Goal: Information Seeking & Learning: Learn about a topic

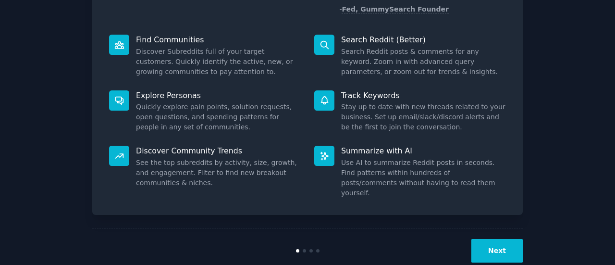
click at [503, 239] on button "Next" at bounding box center [496, 251] width 51 height 24
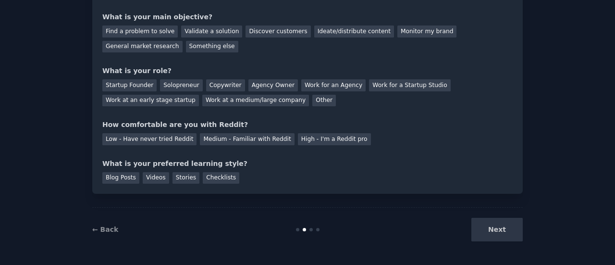
scroll to position [79, 0]
click at [502, 223] on div "Next" at bounding box center [451, 230] width 144 height 24
click at [497, 230] on div "Next" at bounding box center [451, 230] width 144 height 24
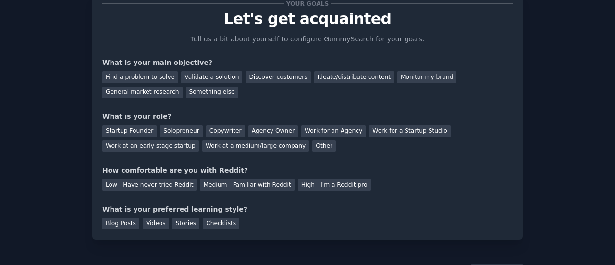
scroll to position [48, 0]
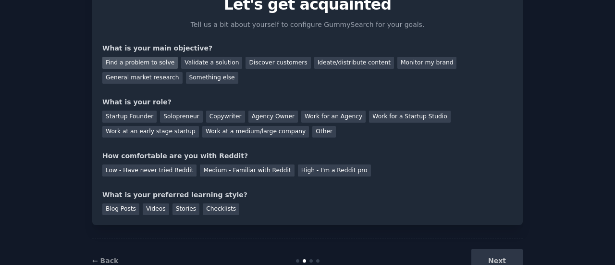
click at [143, 66] on div "Find a problem to solve" at bounding box center [139, 63] width 75 height 12
click at [263, 63] on div "Discover customers" at bounding box center [277, 63] width 65 height 12
click at [139, 63] on div "Find a problem to solve" at bounding box center [139, 63] width 75 height 12
click at [176, 118] on div "Solopreneur" at bounding box center [181, 116] width 42 height 12
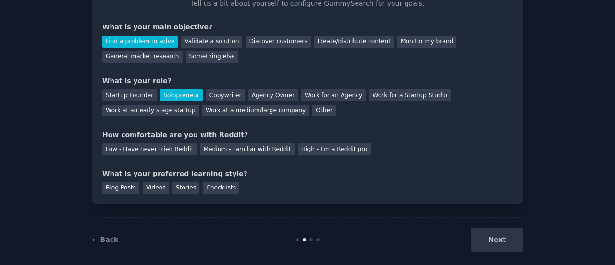
scroll to position [79, 0]
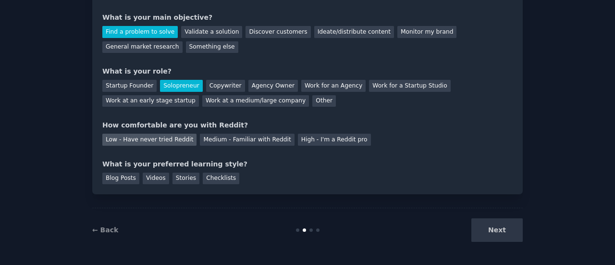
click at [172, 139] on div "Low - Have never tried Reddit" at bounding box center [149, 140] width 94 height 12
click at [184, 180] on div "Stories" at bounding box center [185, 178] width 27 height 12
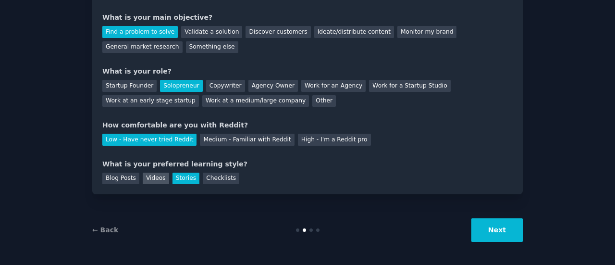
click at [154, 174] on div "Videos" at bounding box center [156, 178] width 26 height 12
click at [490, 221] on button "Next" at bounding box center [496, 230] width 51 height 24
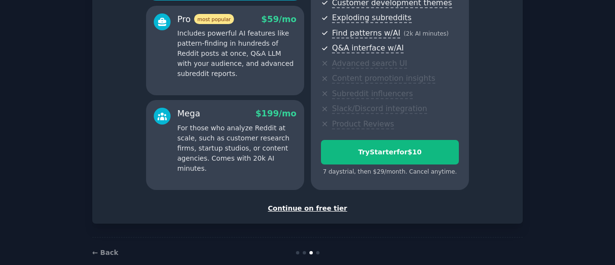
scroll to position [79, 0]
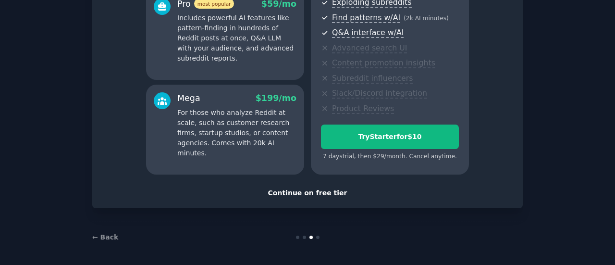
click at [300, 195] on div "Continue on free tier" at bounding box center [307, 193] width 410 height 10
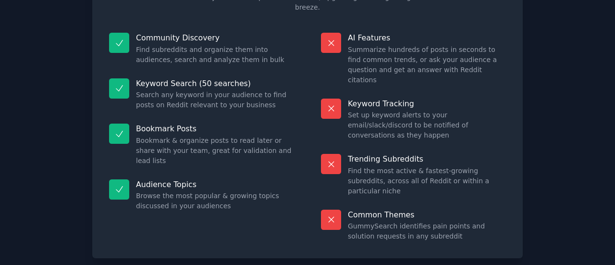
scroll to position [109, 0]
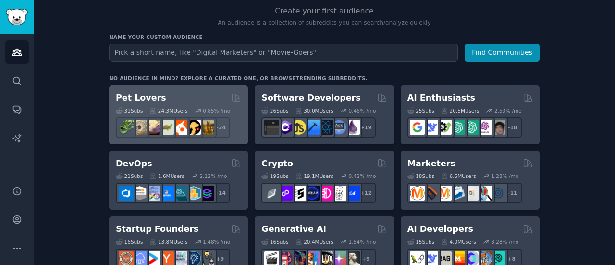
scroll to position [48, 0]
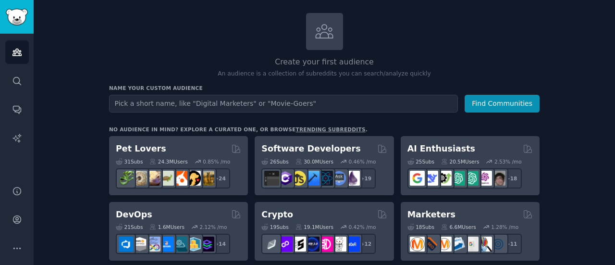
click at [180, 98] on input "text" at bounding box center [283, 104] width 349 height 18
type input "RC gamers"
click at [465, 95] on button "Find Communities" at bounding box center [502, 104] width 75 height 18
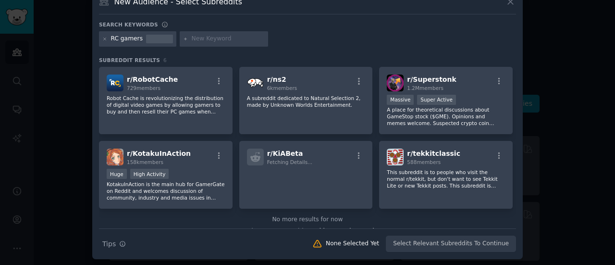
click at [117, 37] on div "RC gamers" at bounding box center [127, 39] width 32 height 9
click at [108, 40] on div "RC gamers" at bounding box center [137, 38] width 77 height 15
click at [192, 40] on input "text" at bounding box center [228, 39] width 73 height 9
type input "RC Cars"
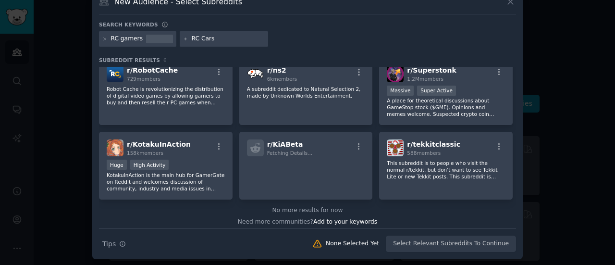
scroll to position [14, 0]
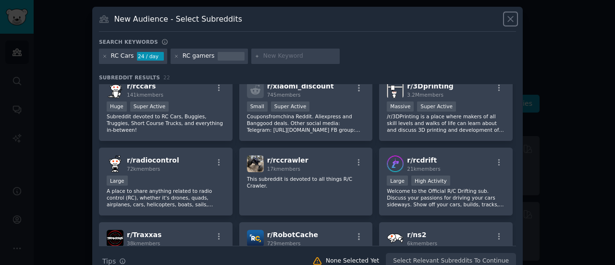
click at [513, 17] on icon at bounding box center [510, 19] width 10 height 10
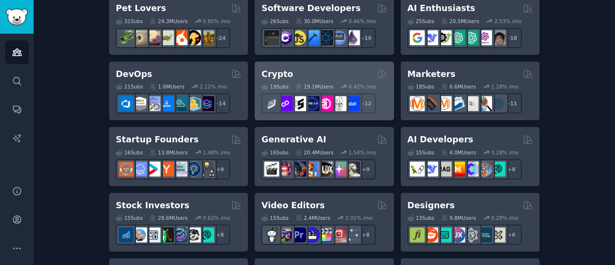
scroll to position [240, 0]
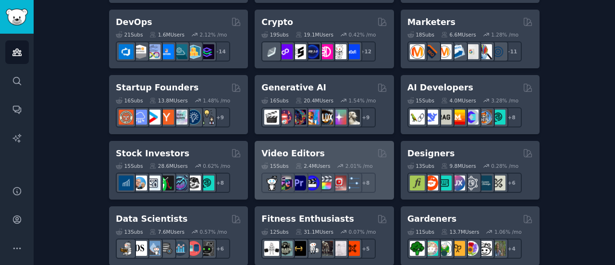
click at [306, 155] on h2 "Video Editors" at bounding box center [292, 153] width 63 height 12
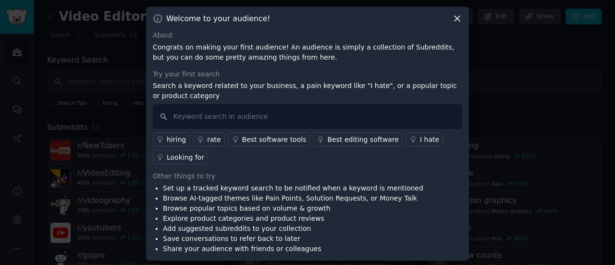
scroll to position [1, 0]
click at [224, 113] on input "text" at bounding box center [307, 115] width 309 height 25
type input "hiring"
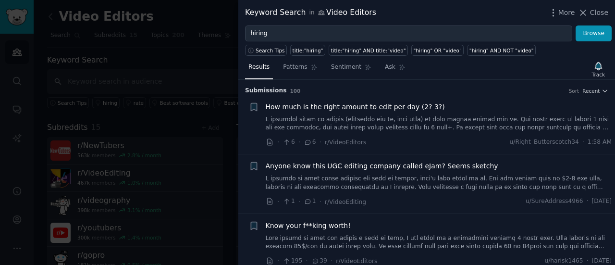
click at [362, 119] on link at bounding box center [439, 123] width 346 height 17
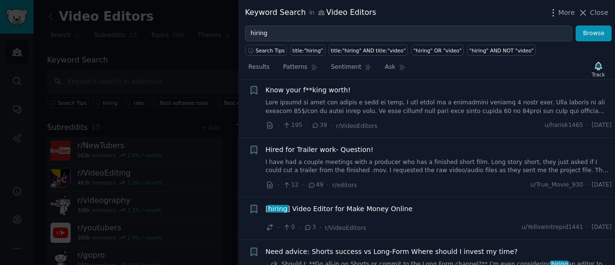
scroll to position [303, 0]
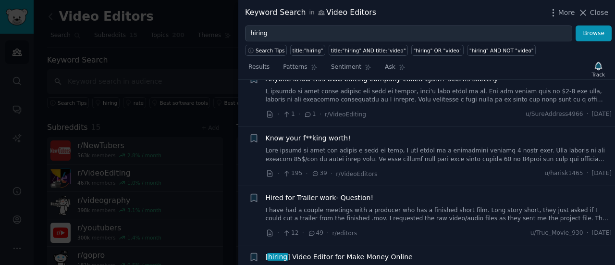
click at [364, 148] on link at bounding box center [439, 155] width 346 height 17
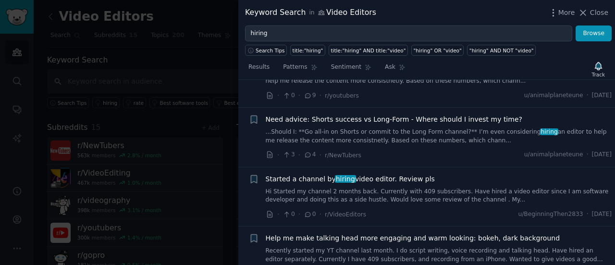
scroll to position [566, 0]
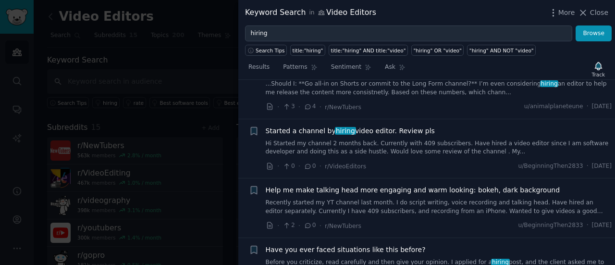
click at [366, 142] on link "Hi Started my channel 2 months back. Currently with 409 subscribers. Have hired…" at bounding box center [439, 147] width 346 height 17
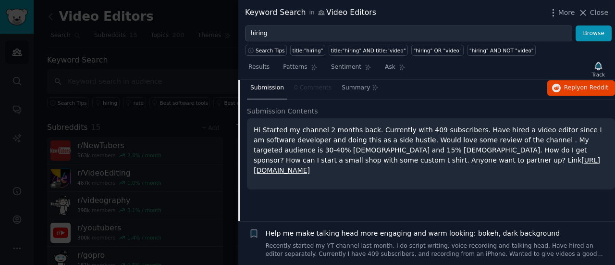
scroll to position [460, 0]
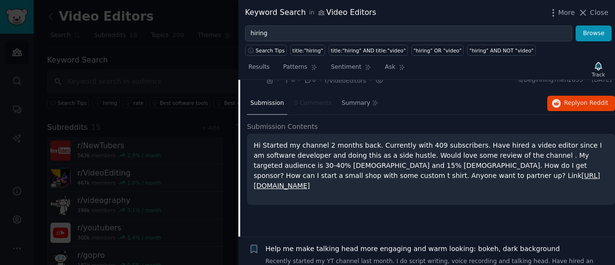
drag, startPoint x: 488, startPoint y: 173, endPoint x: 280, endPoint y: 172, distance: 208.5
click at [280, 172] on p "Hi Started my channel 2 months back. Currently with 409 subscribers. Have hired…" at bounding box center [431, 165] width 355 height 50
copy link "[URL][DOMAIN_NAME]"
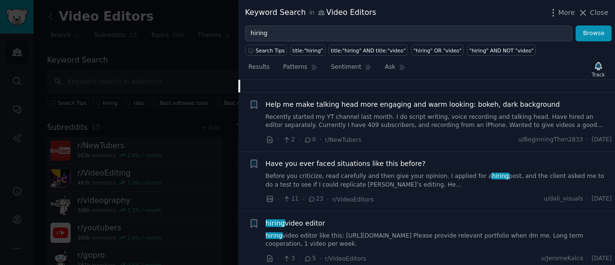
scroll to position [652, 0]
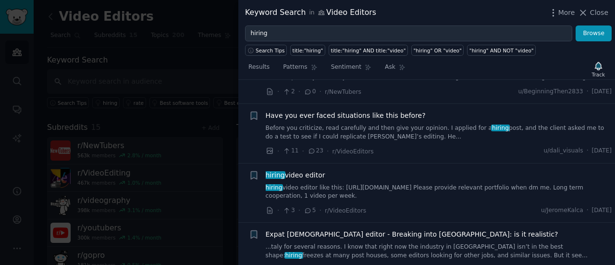
click at [293, 131] on link "Before you criticize, read carefully and then give your opinion. I applied for …" at bounding box center [439, 132] width 346 height 17
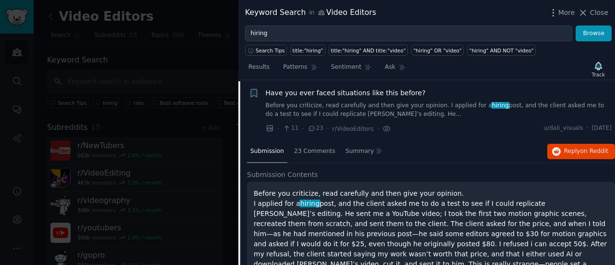
scroll to position [579, 0]
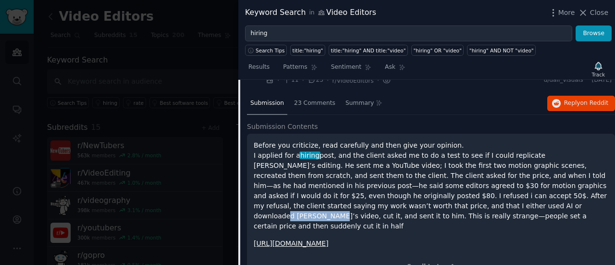
drag, startPoint x: 323, startPoint y: 202, endPoint x: 367, endPoint y: 206, distance: 43.4
click at [367, 206] on p "Before you criticize, read carefully and then give your opinion. I applied for …" at bounding box center [431, 185] width 355 height 91
copy p "[PERSON_NAME]’s"
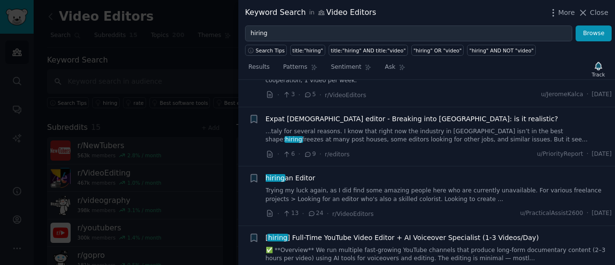
scroll to position [867, 0]
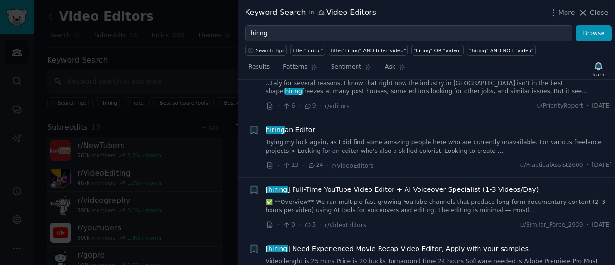
click at [347, 138] on link "Trying my luck again, as I did find some amazing people here who are currently …" at bounding box center [439, 146] width 346 height 17
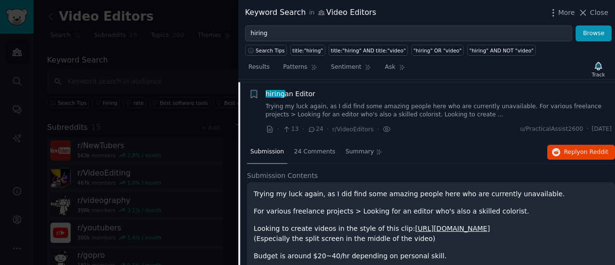
scroll to position [756, 0]
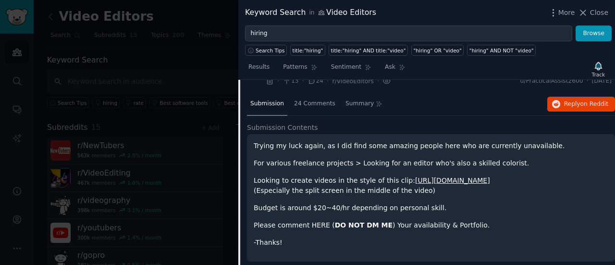
drag, startPoint x: 543, startPoint y: 175, endPoint x: 395, endPoint y: 175, distance: 147.5
click at [395, 175] on p "Looking to create videos in the style of this clip: [URL][DOMAIN_NAME] (Especia…" at bounding box center [431, 185] width 355 height 20
copy link "[URL][DOMAIN_NAME]"
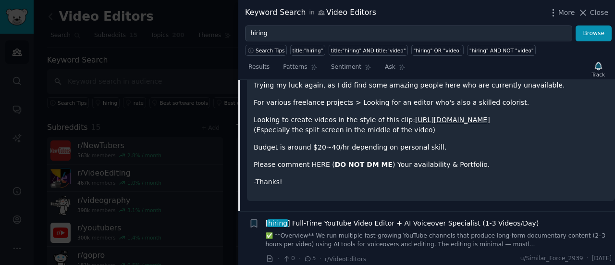
scroll to position [948, 0]
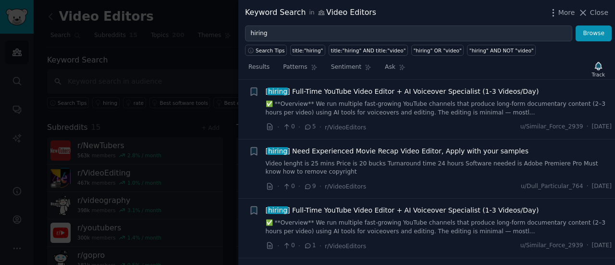
click at [328, 112] on link "✅ **Overview** We run multiple fast-growing YouTube channels that produce long-…" at bounding box center [439, 108] width 346 height 17
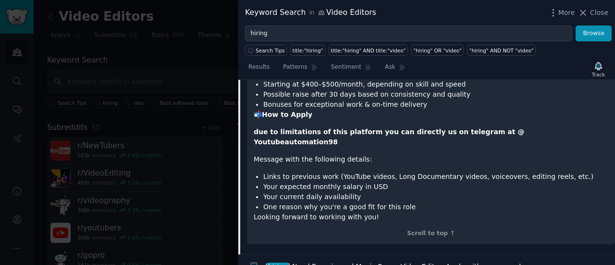
scroll to position [1152, 0]
